Goal: Task Accomplishment & Management: Complete application form

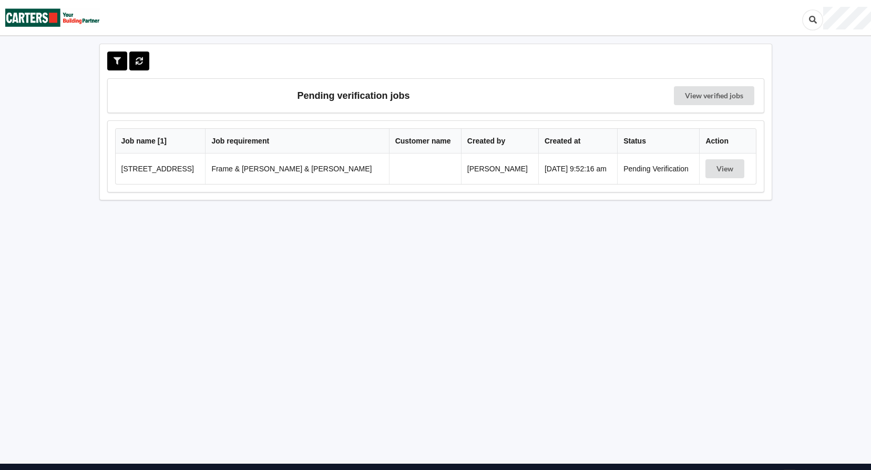
click at [167, 167] on td "[STREET_ADDRESS]" at bounding box center [161, 168] width 90 height 30
click at [720, 169] on button "View" at bounding box center [724, 168] width 39 height 19
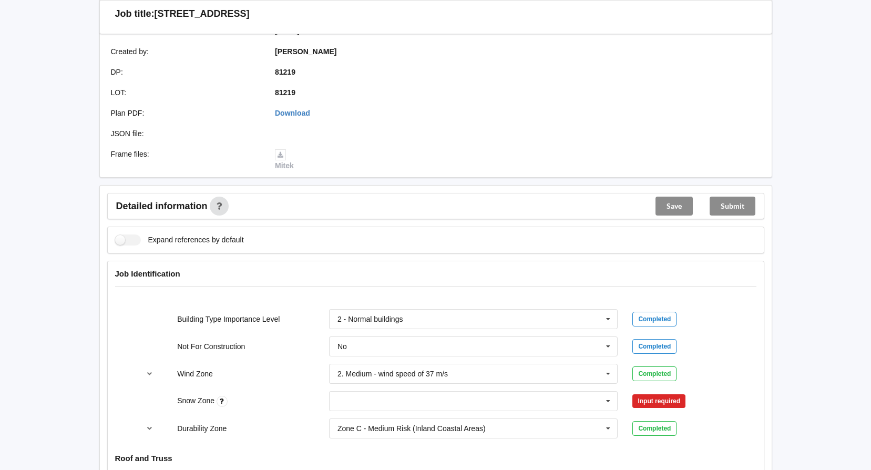
scroll to position [263, 0]
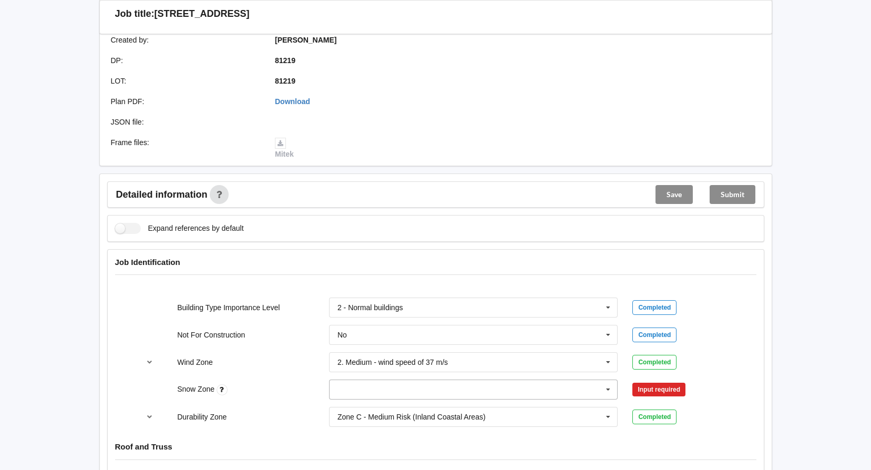
click at [397, 380] on input "text" at bounding box center [474, 389] width 288 height 19
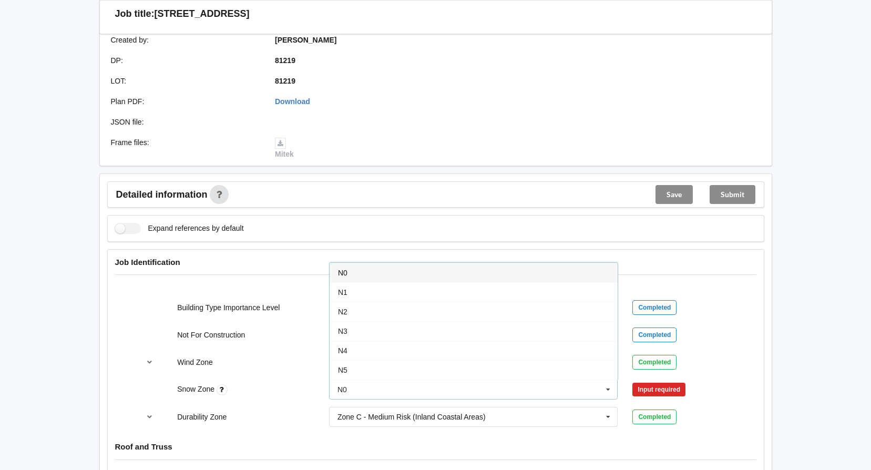
click at [376, 265] on div "N0" at bounding box center [473, 272] width 288 height 19
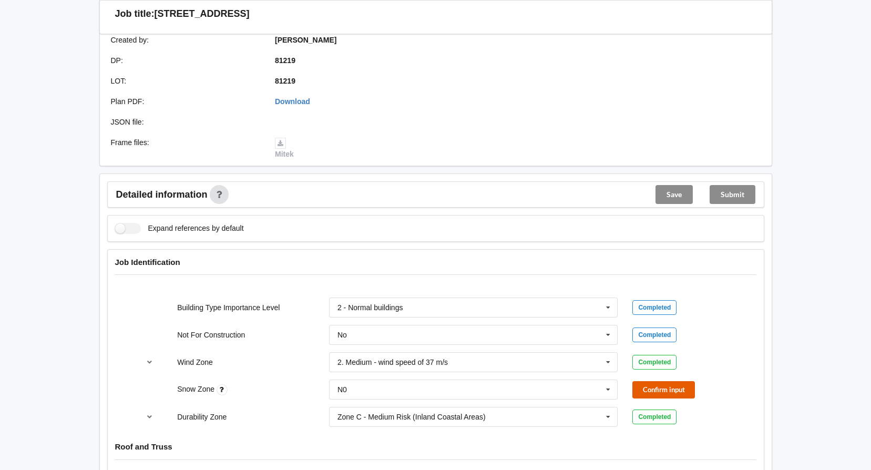
click at [658, 381] on button "Confirm input" at bounding box center [663, 389] width 63 height 17
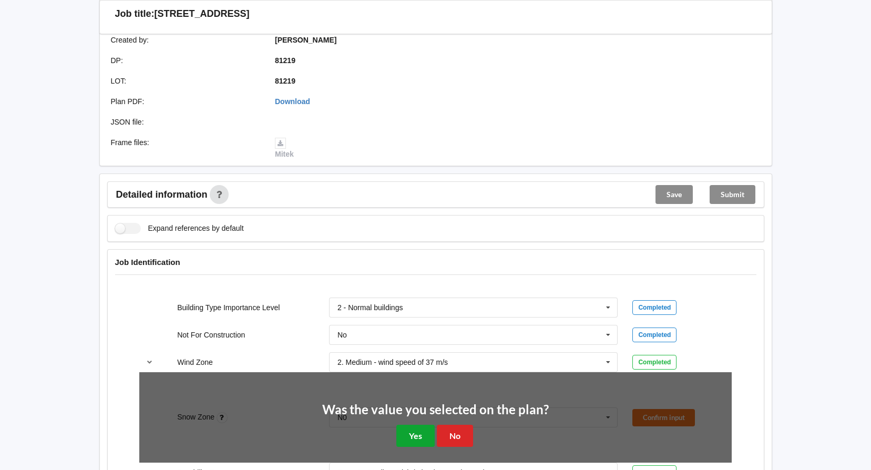
click at [430, 425] on button "Yes" at bounding box center [415, 436] width 38 height 22
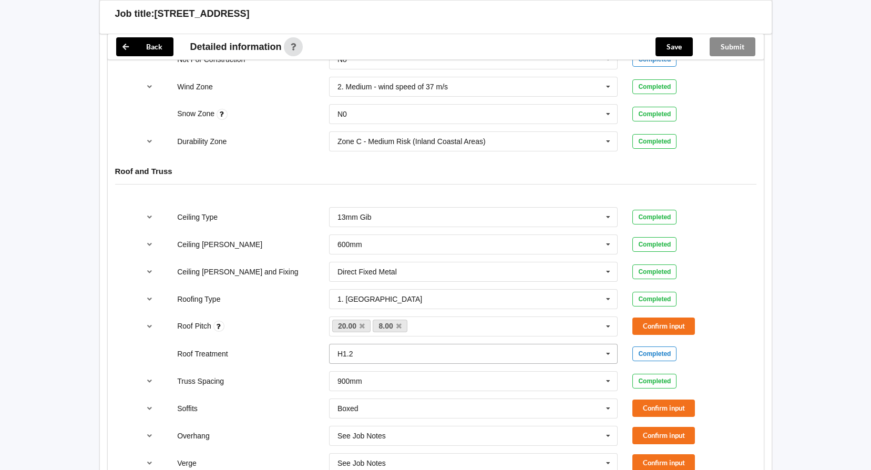
scroll to position [578, 0]
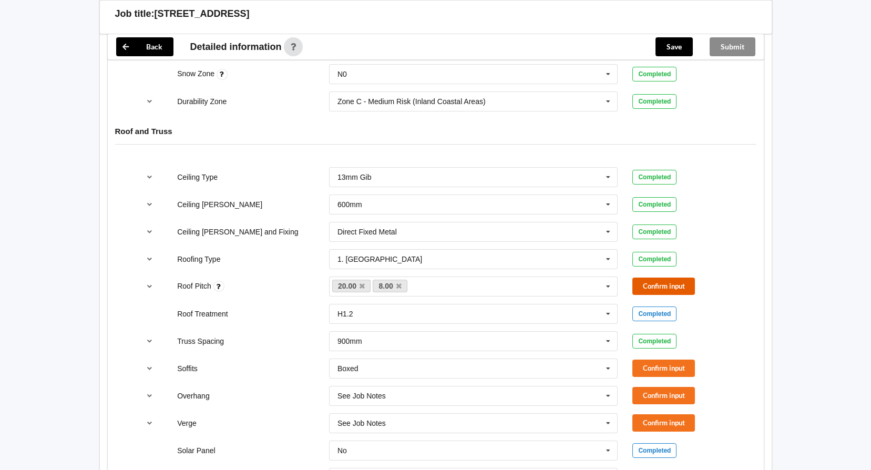
click at [662, 277] on button "Confirm input" at bounding box center [663, 285] width 63 height 17
click at [680, 359] on button "Confirm input" at bounding box center [663, 367] width 63 height 17
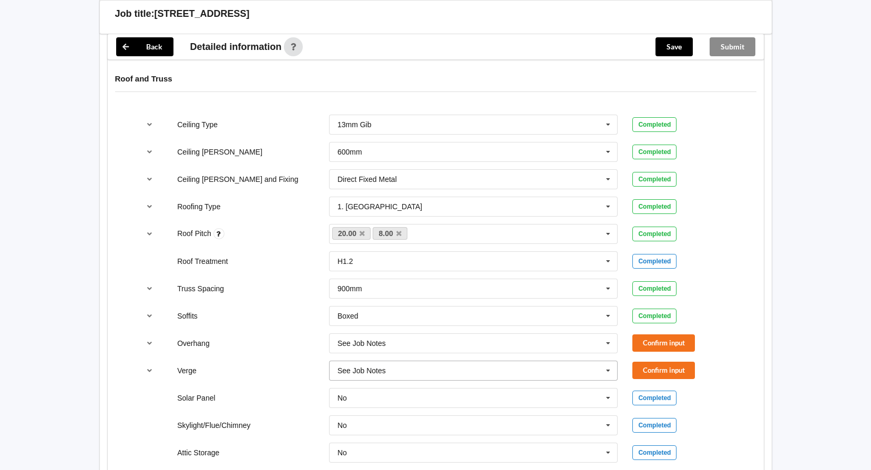
scroll to position [683, 0]
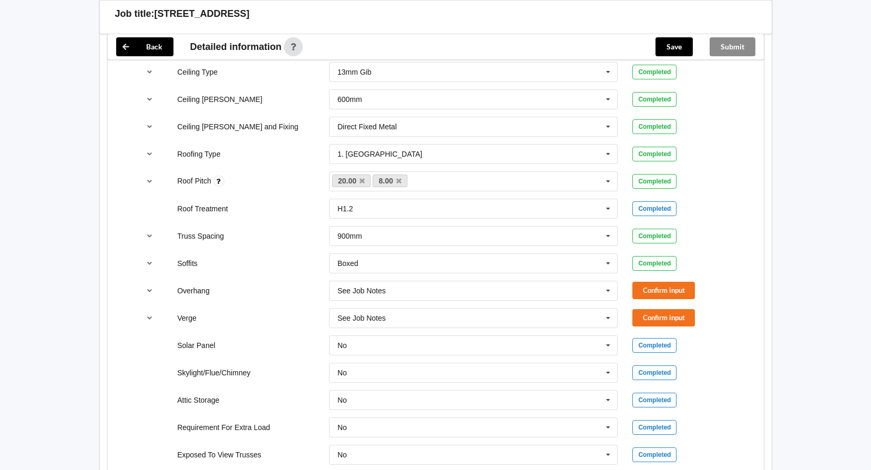
click at [644, 273] on div "Overhang See Job Notes See Job Notes 300mm 450mm 600mm 750mm Multiple Values – …" at bounding box center [435, 290] width 607 height 35
drag, startPoint x: 652, startPoint y: 276, endPoint x: 663, endPoint y: 296, distance: 22.4
click at [653, 282] on button "Confirm input" at bounding box center [663, 290] width 63 height 17
click at [668, 309] on button "Confirm input" at bounding box center [663, 317] width 63 height 17
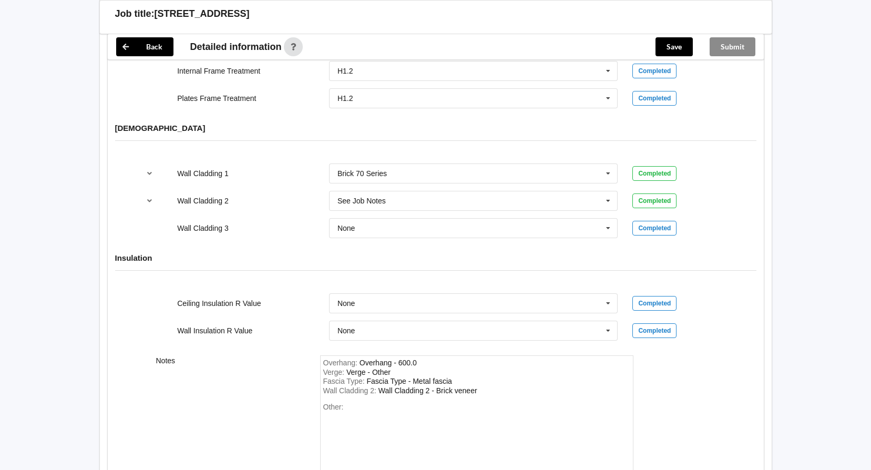
scroll to position [1353, 0]
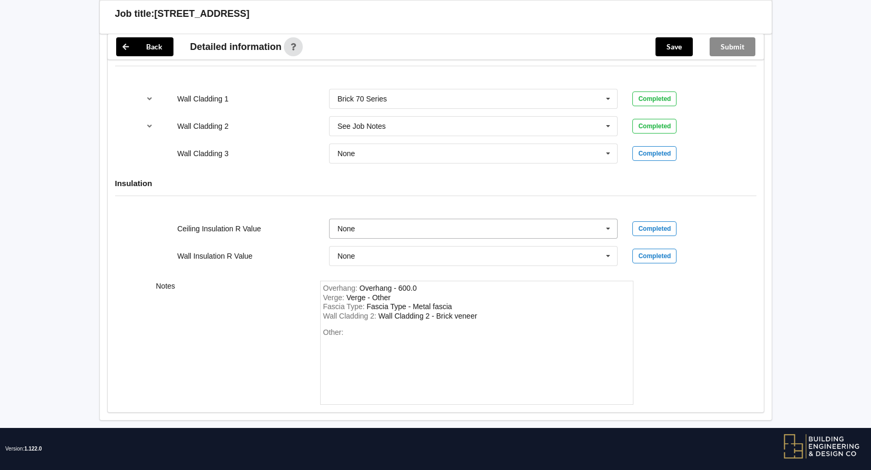
click at [377, 221] on input "text" at bounding box center [474, 228] width 288 height 19
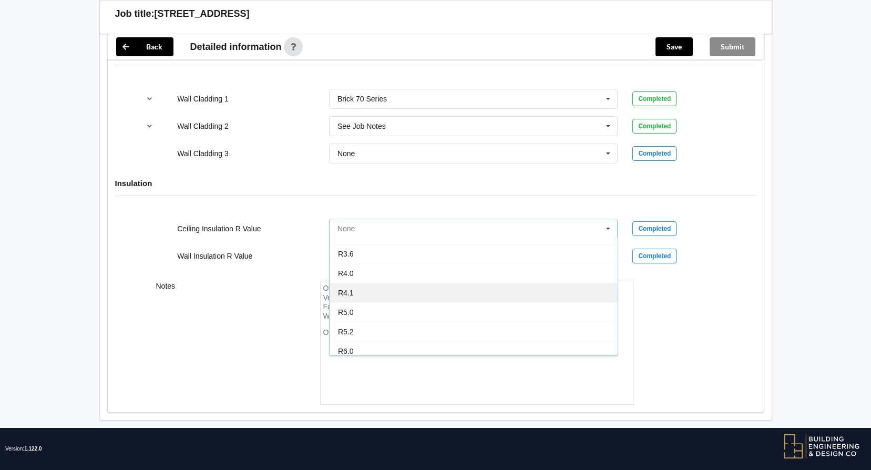
scroll to position [369, 0]
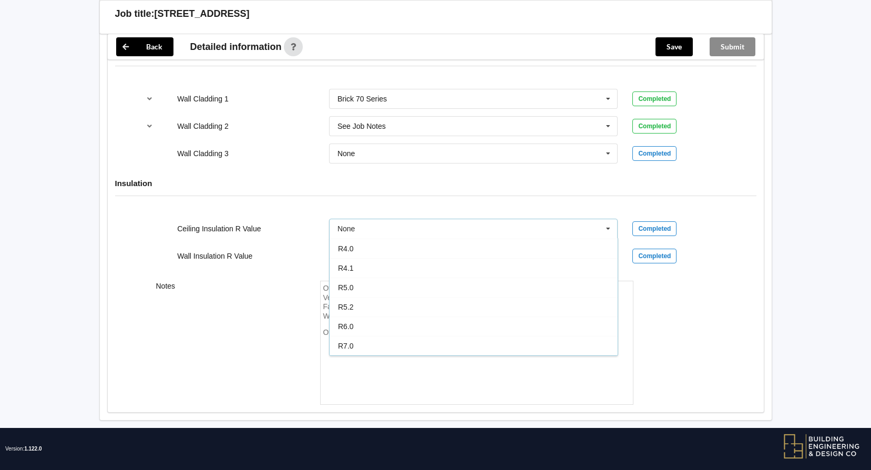
click at [305, 211] on div "Ceiling Insulation R Value None None R1.3 R1.4 R1.5 R1.6 R1.8 R1.9 R2.0 R2.2 R2…" at bounding box center [435, 228] width 607 height 35
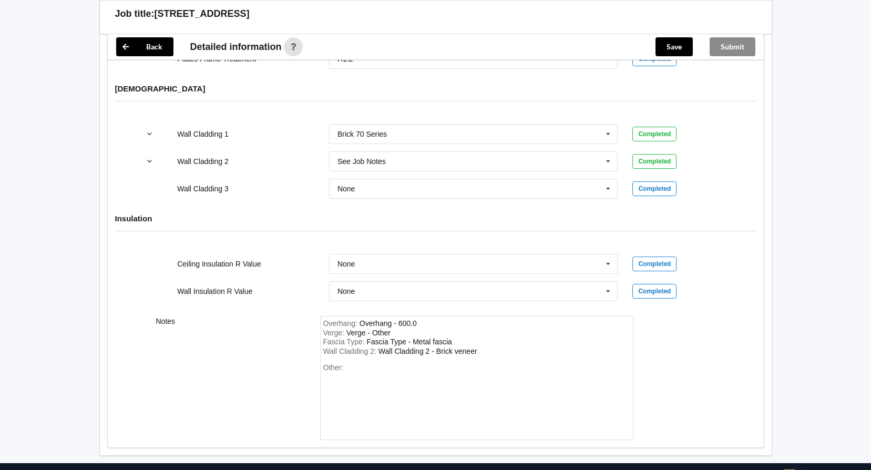
scroll to position [1301, 0]
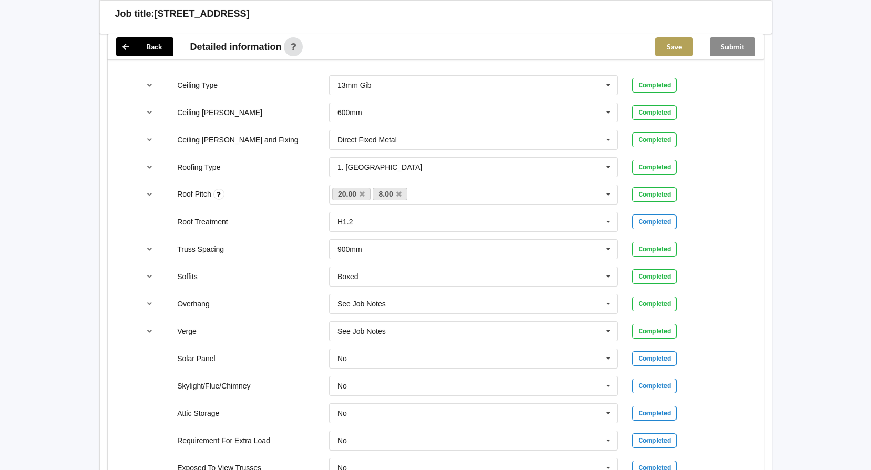
click at [678, 42] on button "Save" at bounding box center [673, 46] width 37 height 19
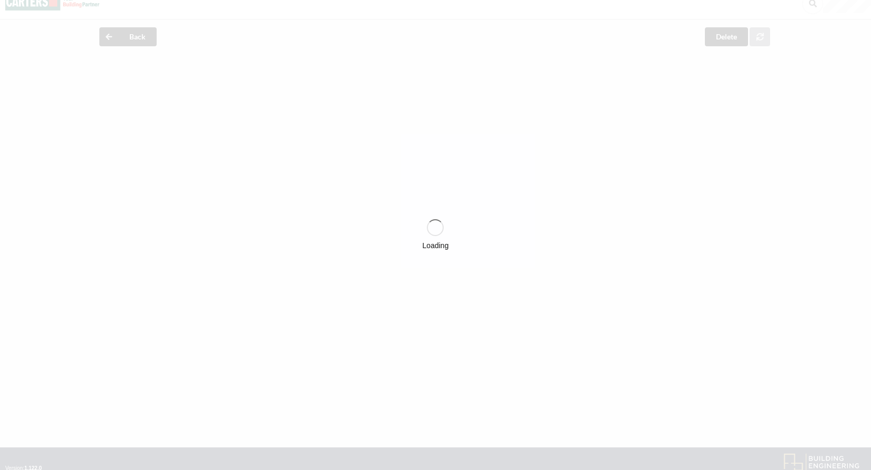
scroll to position [0, 0]
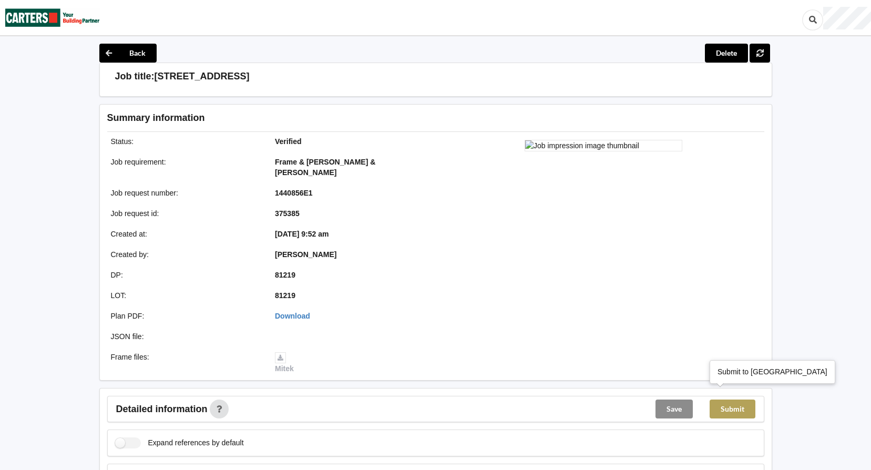
click at [749, 404] on button "Submit" at bounding box center [732, 408] width 46 height 19
